Goal: Task Accomplishment & Management: Manage account settings

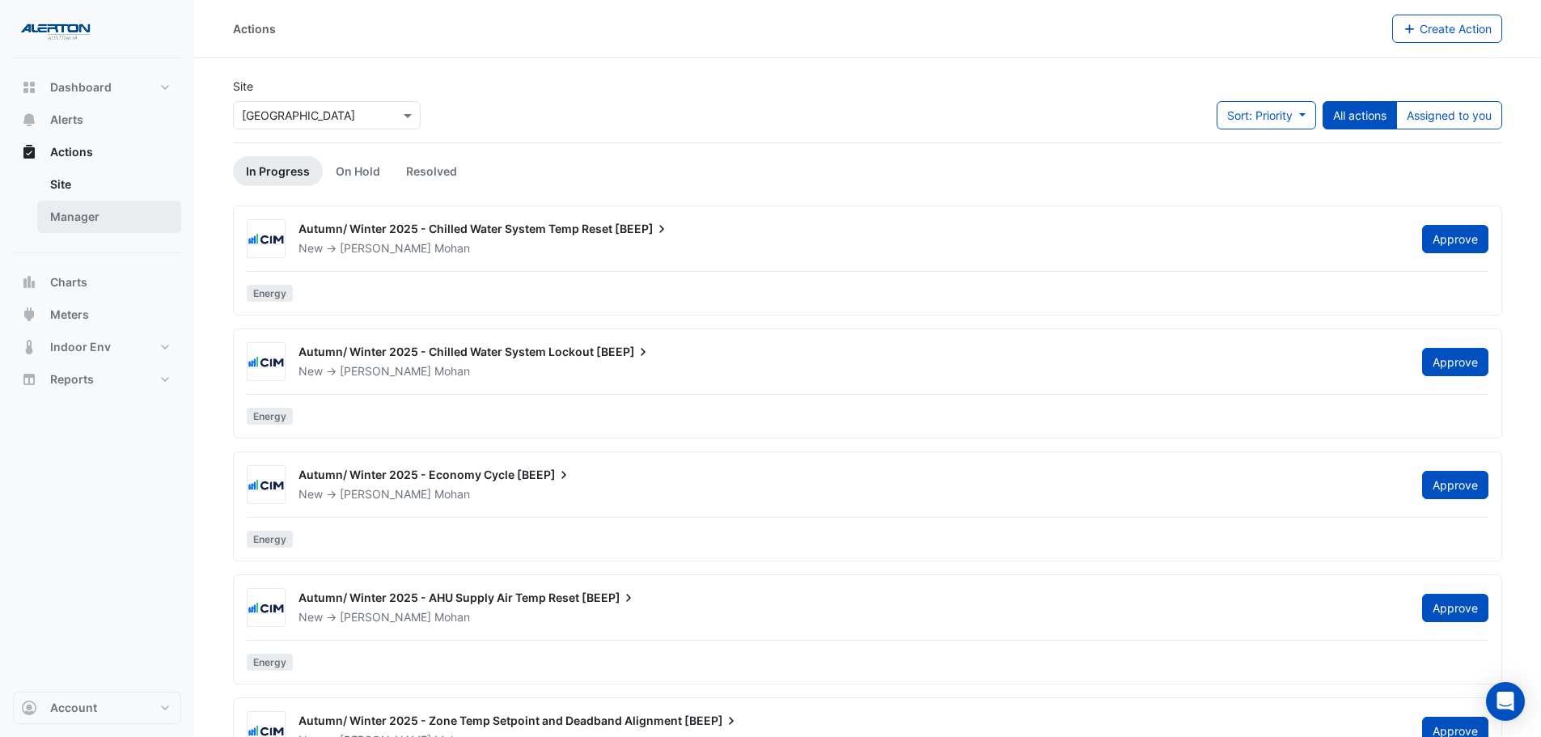
click at [122, 226] on link "Manager" at bounding box center [109, 217] width 144 height 32
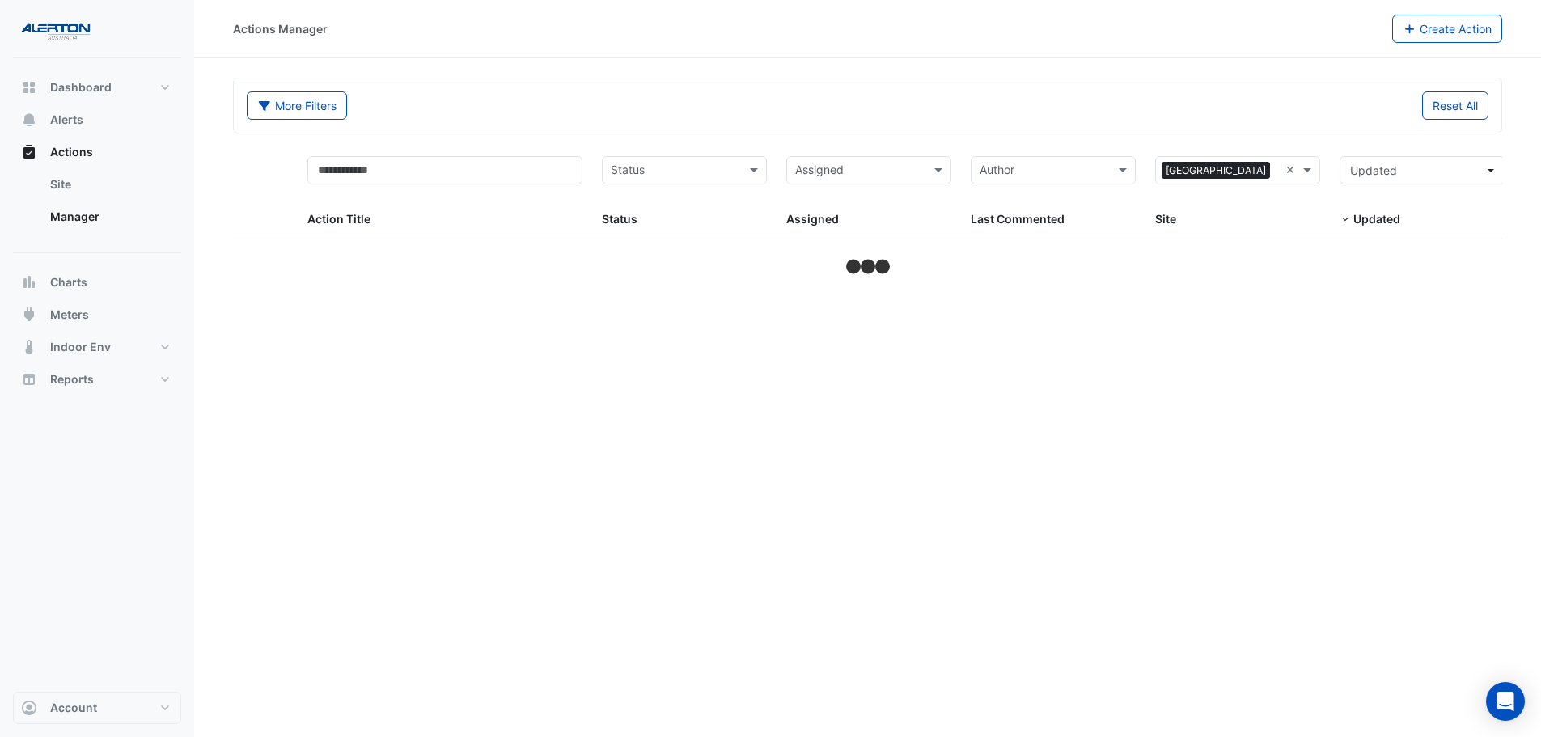
select select "***"
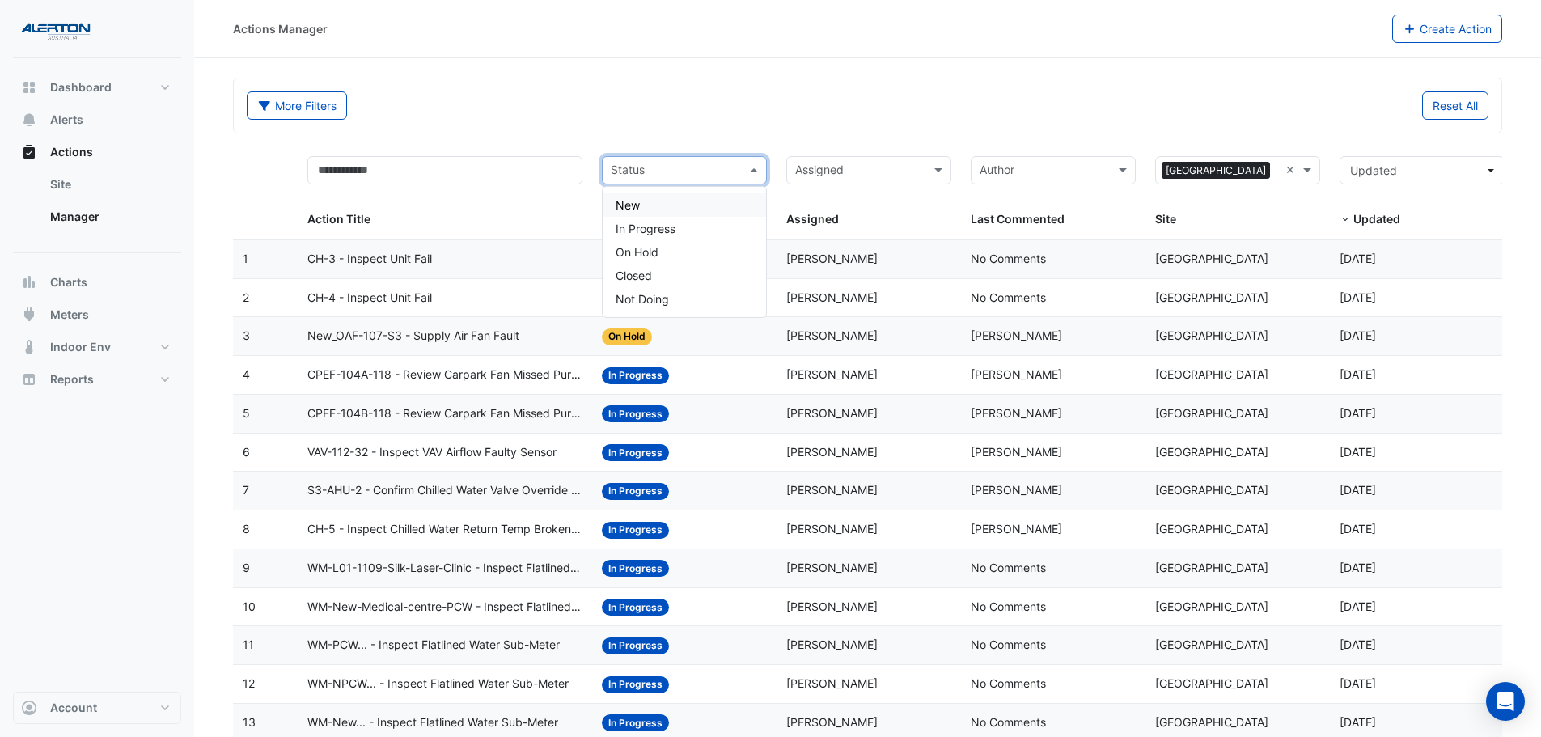
click at [726, 172] on input "text" at bounding box center [675, 172] width 129 height 19
click at [702, 218] on div "In Progress" at bounding box center [684, 228] width 163 height 23
click at [839, 170] on input "text" at bounding box center [859, 172] width 129 height 19
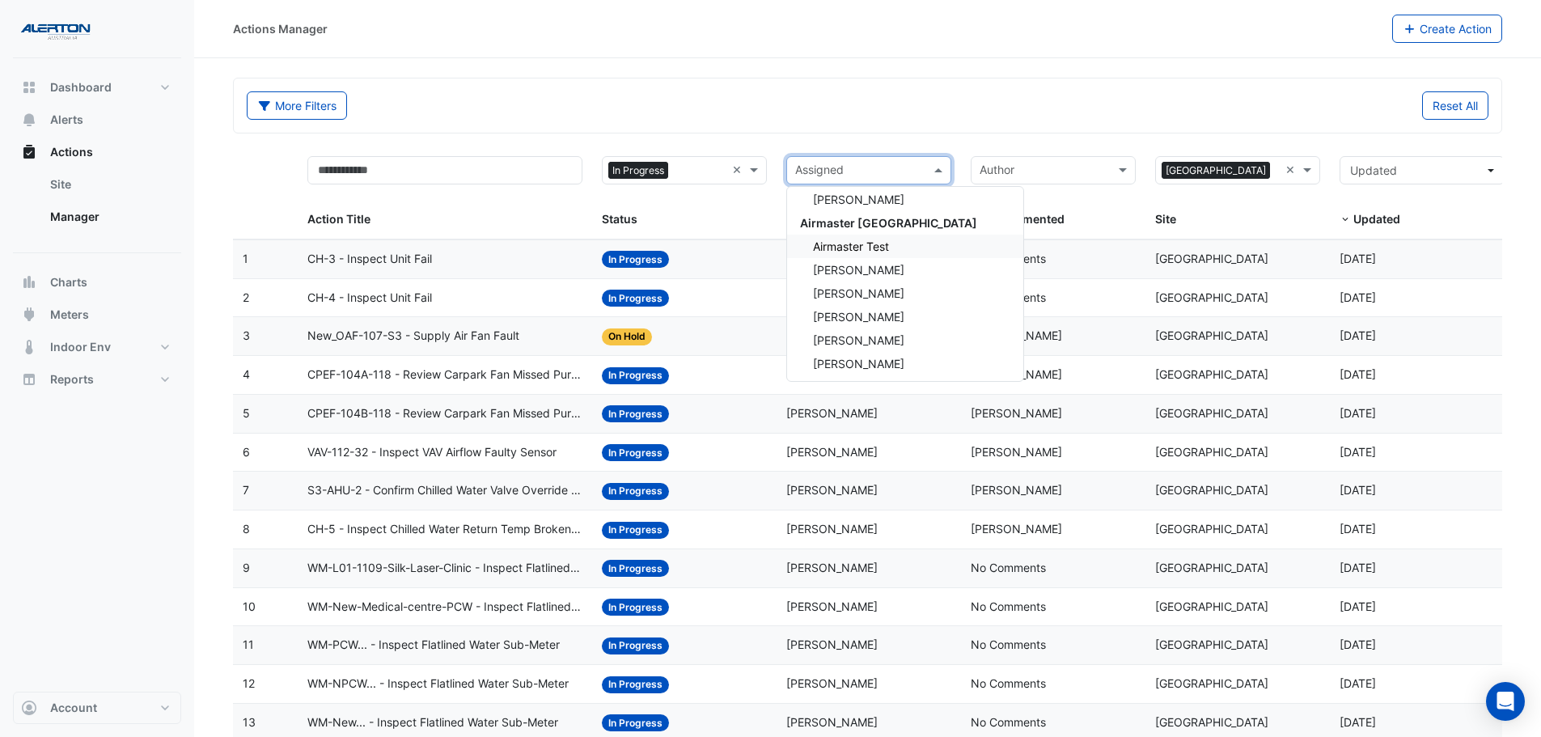
scroll to position [162, 0]
click at [873, 298] on div "[PERSON_NAME]" at bounding box center [905, 301] width 236 height 23
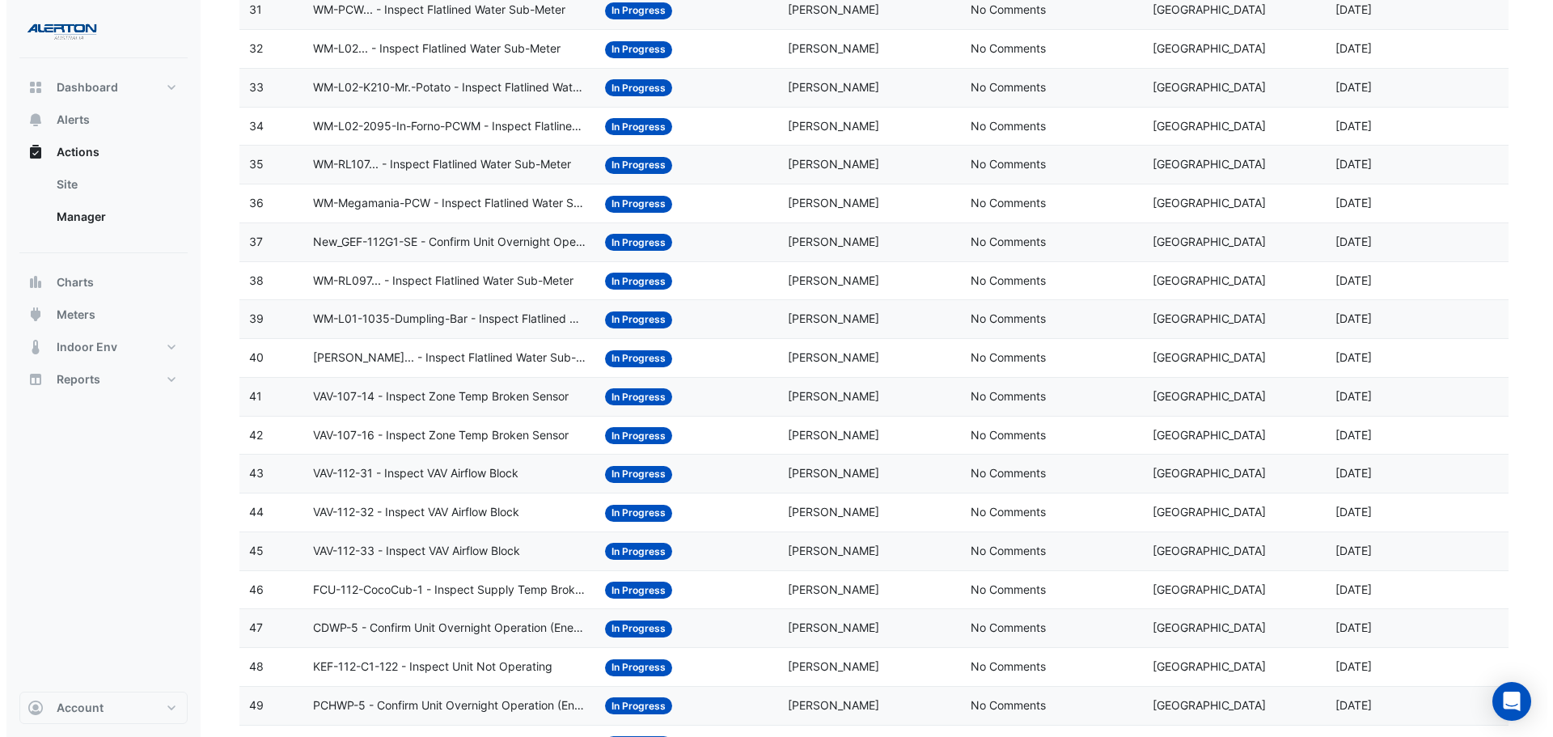
scroll to position [1516, 0]
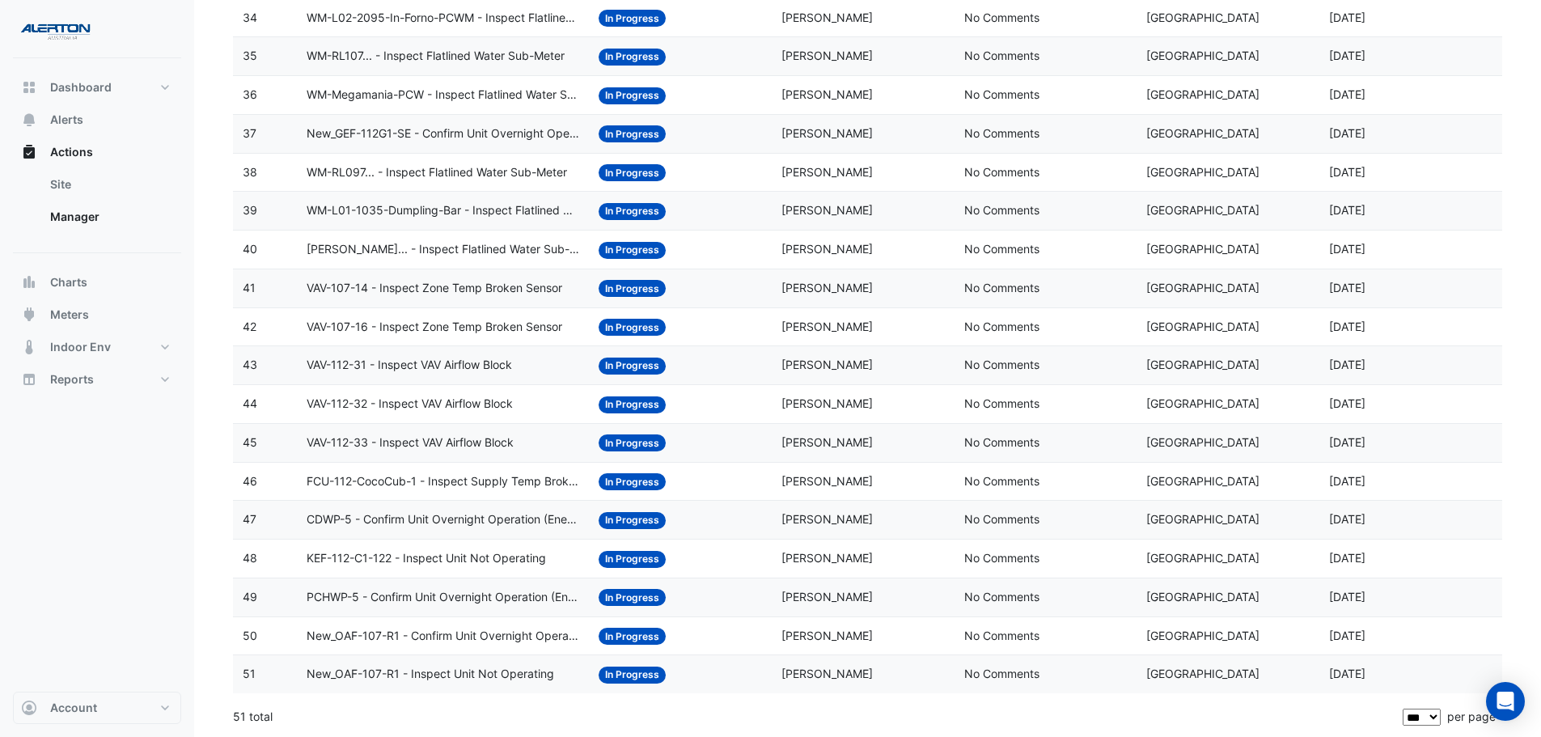
click at [506, 681] on span "New_OAF-107-R1 - Inspect Unit Not Operating" at bounding box center [431, 674] width 248 height 19
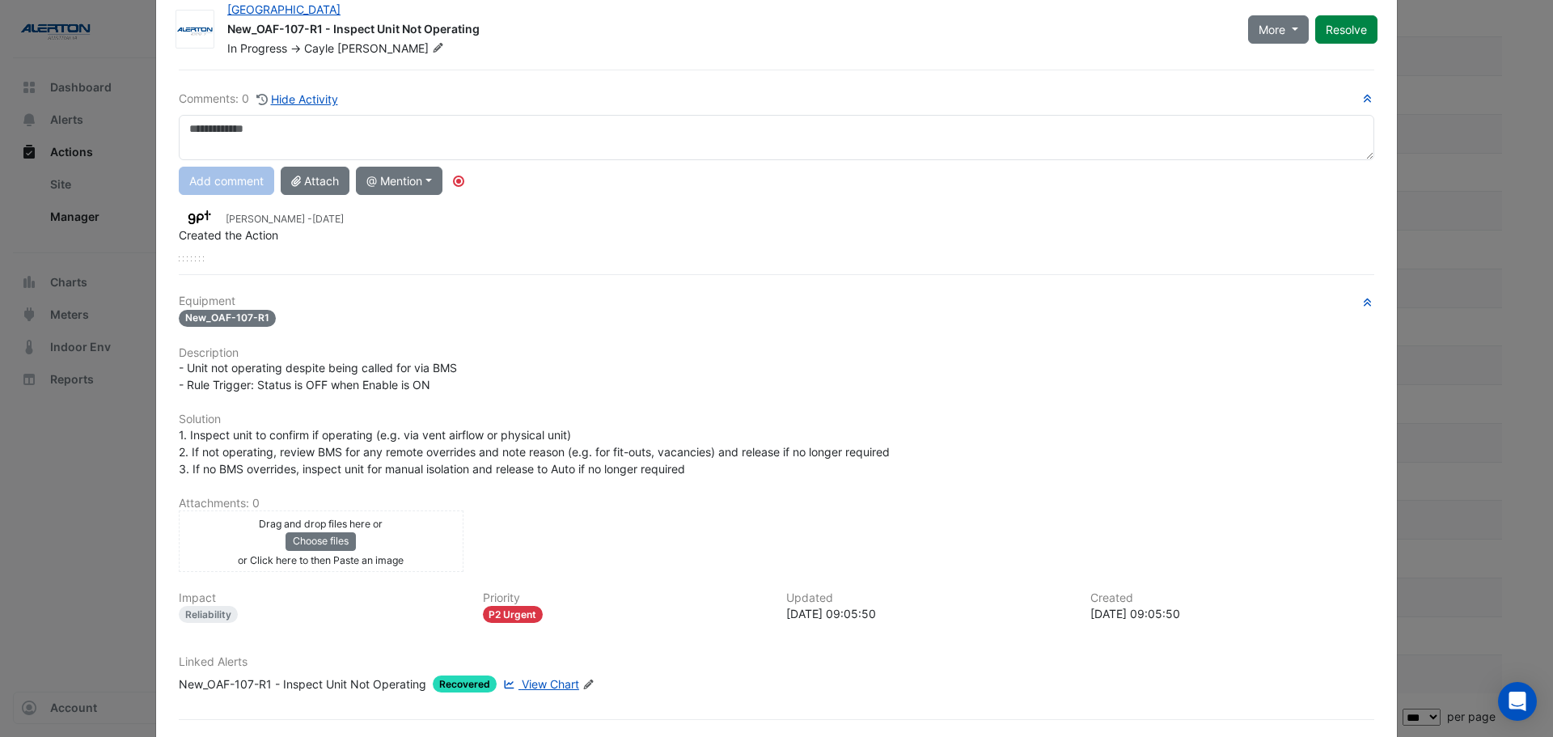
scroll to position [0, 0]
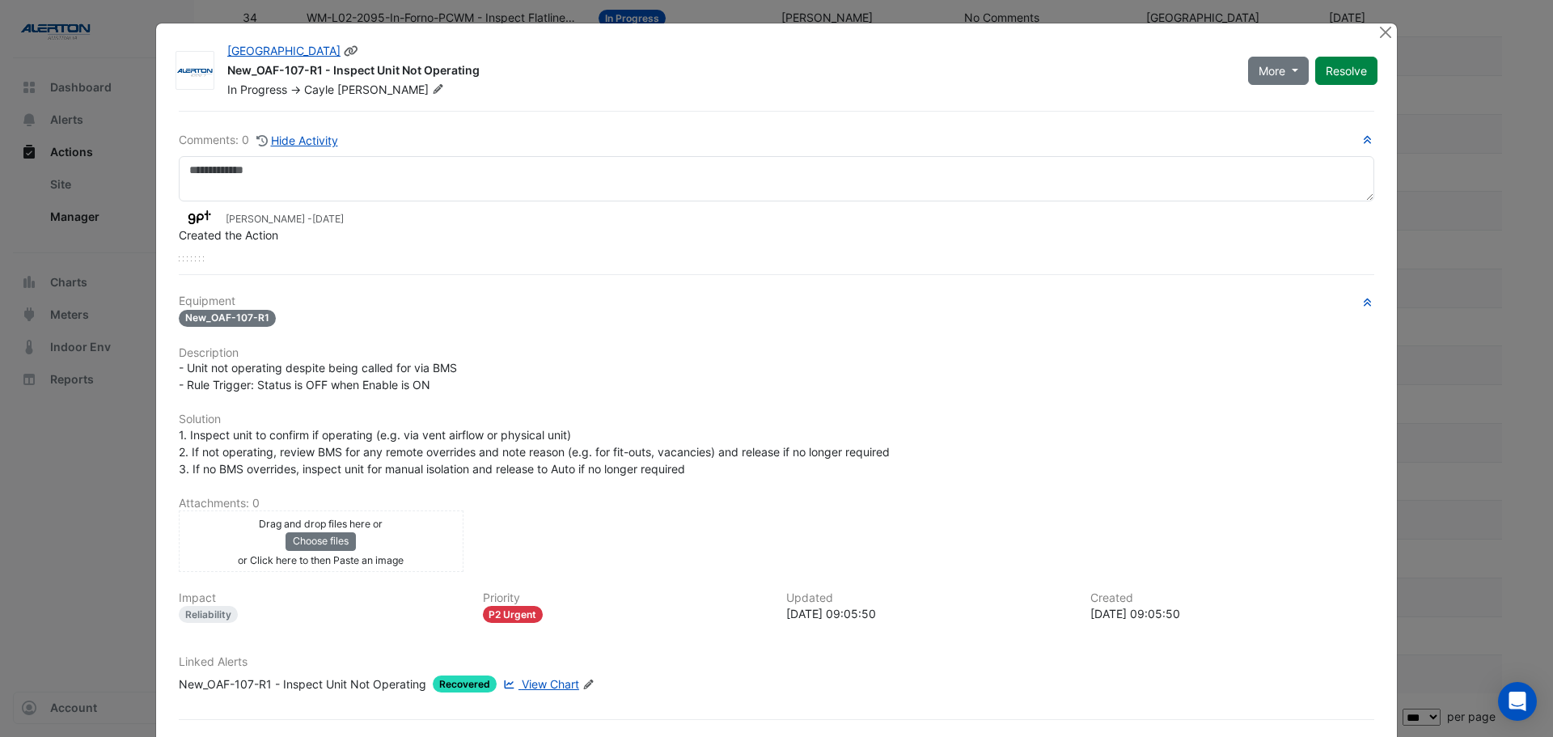
drag, startPoint x: 218, startPoint y: 70, endPoint x: 497, endPoint y: 65, distance: 279.9
click at [497, 65] on div "[GEOGRAPHIC_DATA] New_OAF-107-R1 - Inspect Unit Not Operating In Progress -> [P…" at bounding box center [728, 70] width 1021 height 55
copy div "New_OAF-107-R1 - Inspect Unit Not Operating"
